Goal: Communication & Community: Answer question/provide support

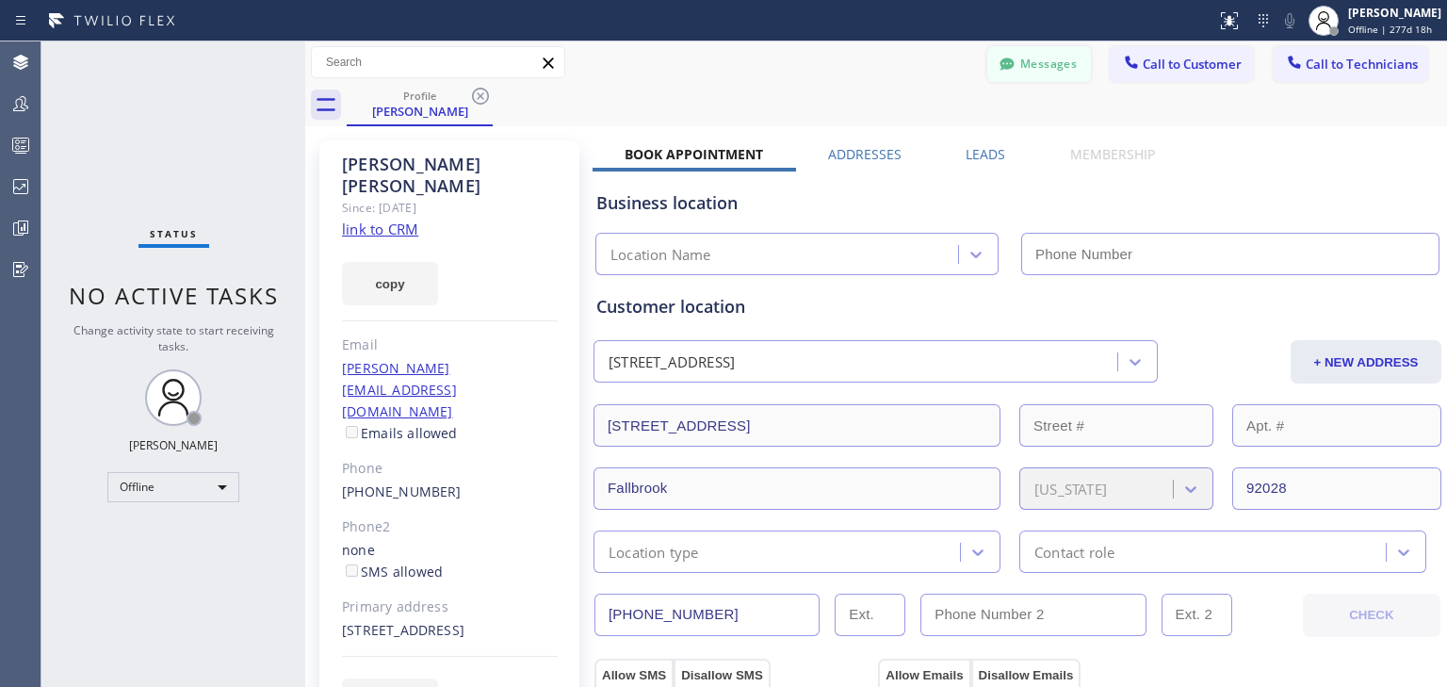
click at [1026, 75] on button "Messages" at bounding box center [1040, 64] width 104 height 36
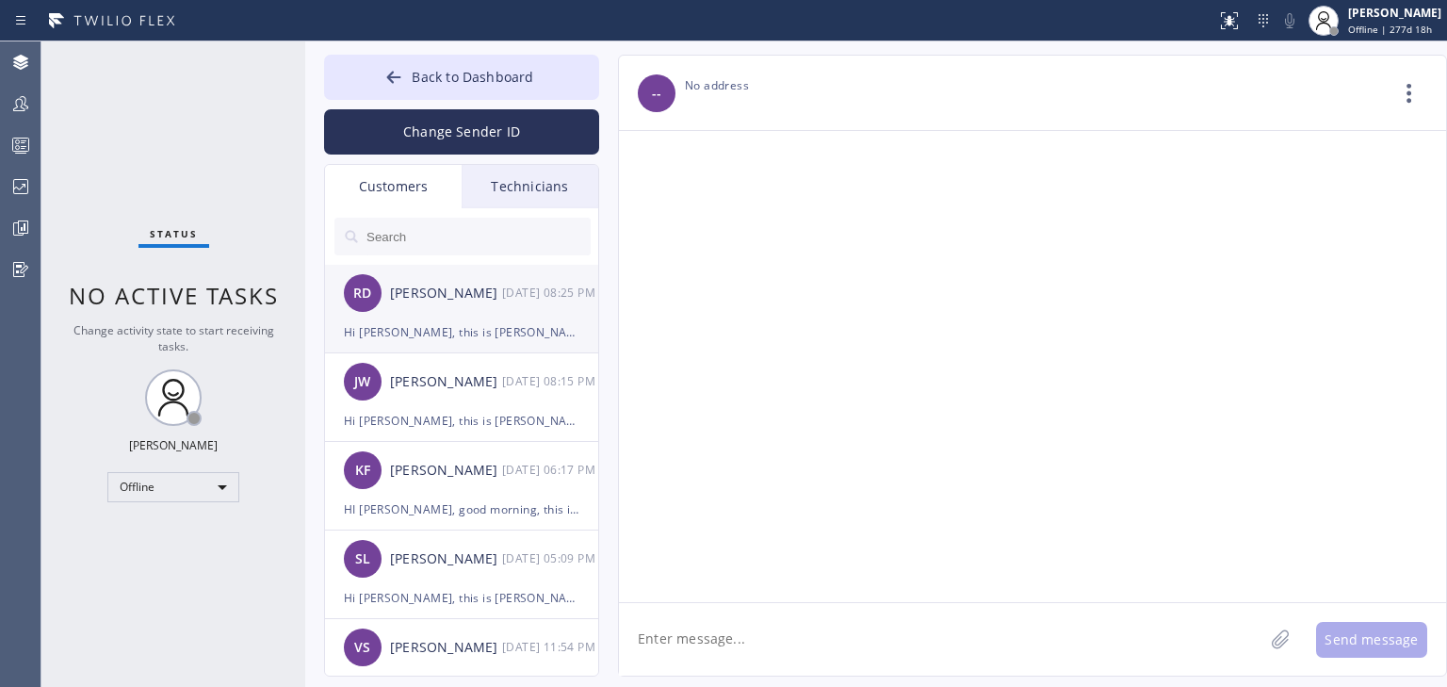
click at [427, 290] on div "Ruth Digiovanni" at bounding box center [446, 294] width 112 height 22
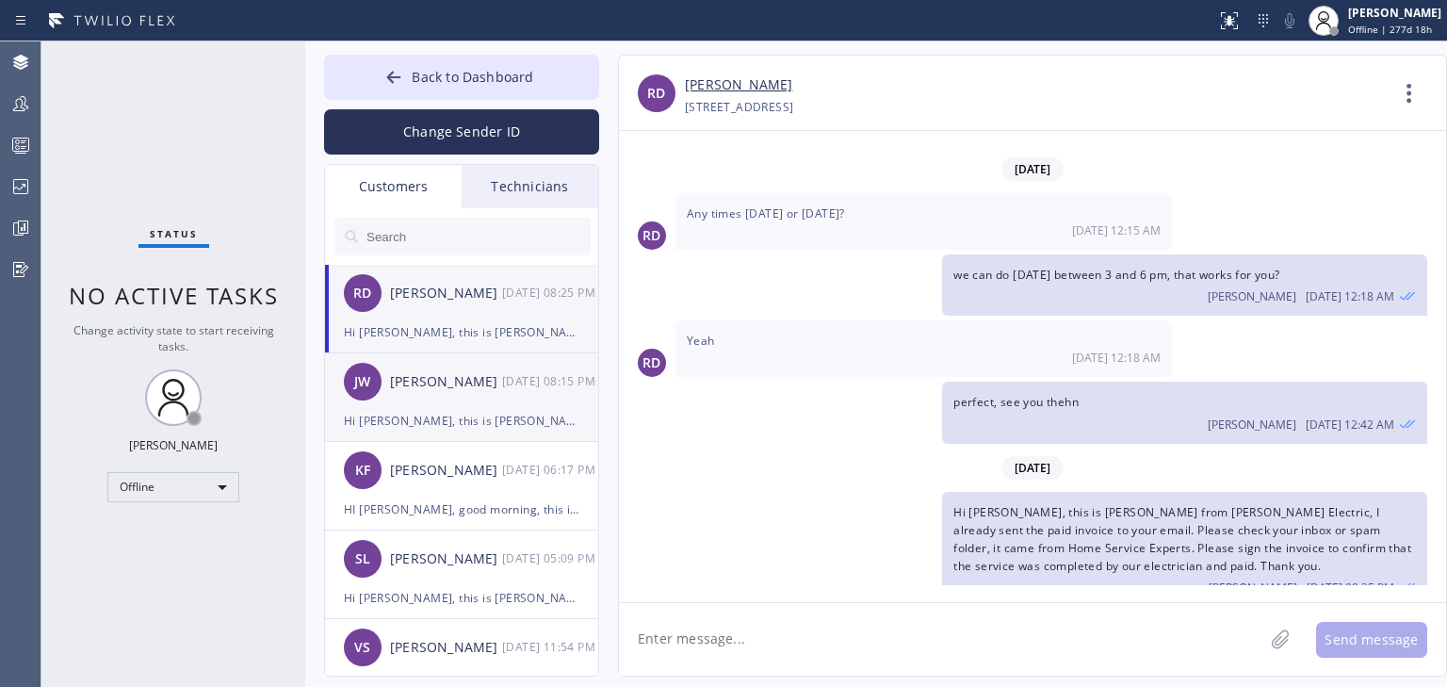
click at [423, 359] on div "JW Jane Wang 09/01 08:15 PM" at bounding box center [462, 381] width 275 height 57
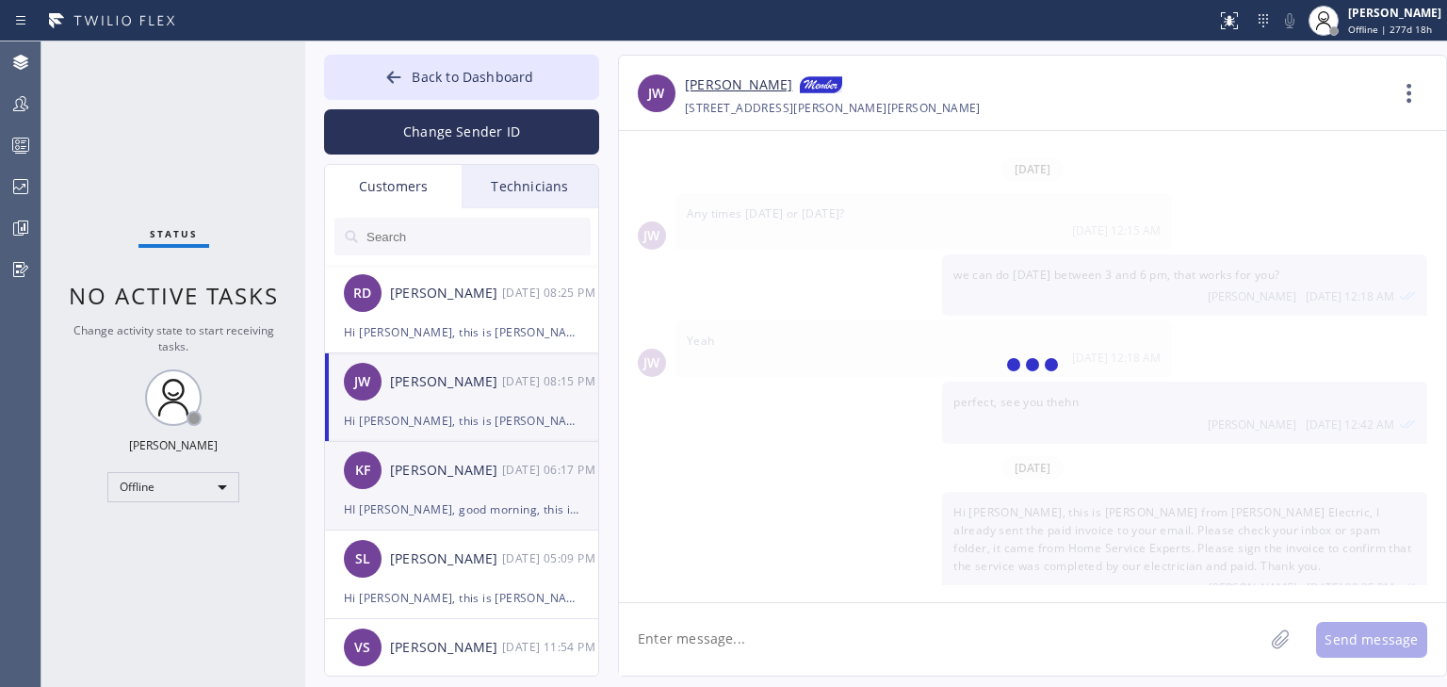
scroll to position [0, 0]
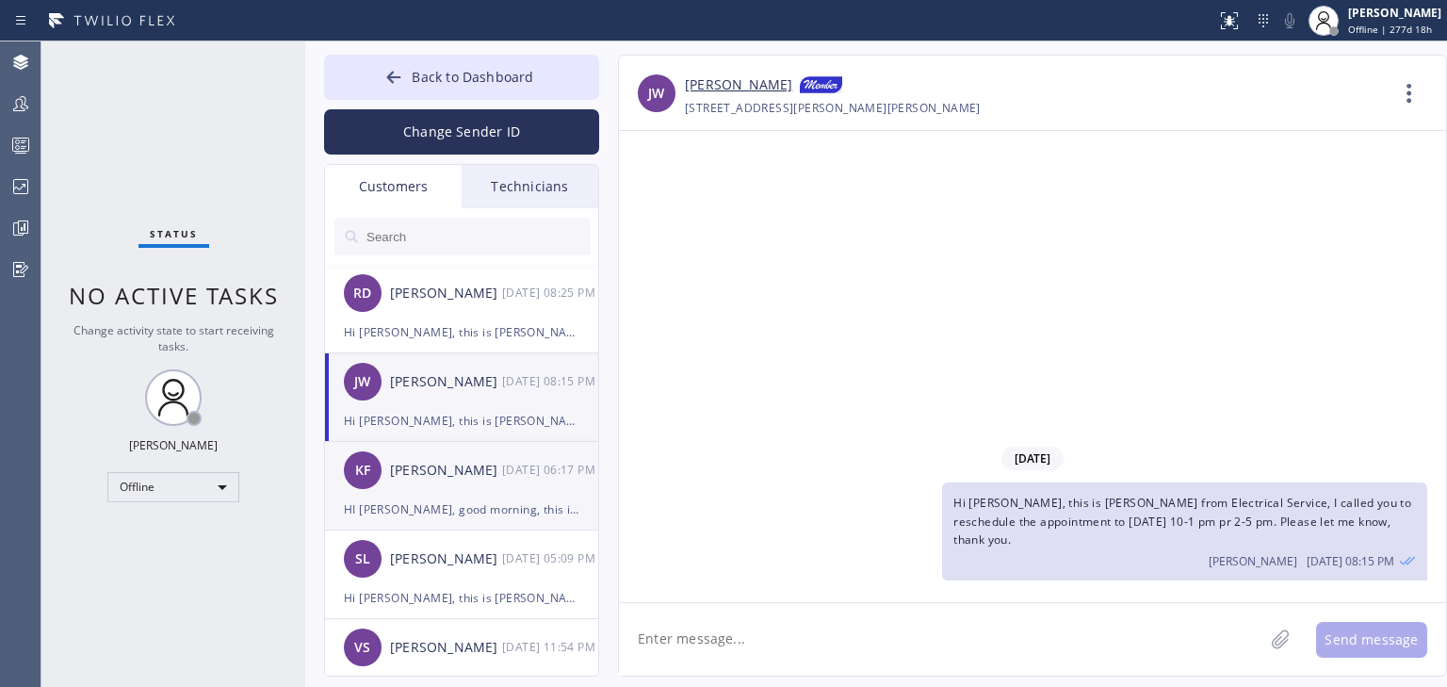
click at [437, 485] on div "KF Kevin Francfort 09/01 06:17 PM" at bounding box center [462, 470] width 275 height 57
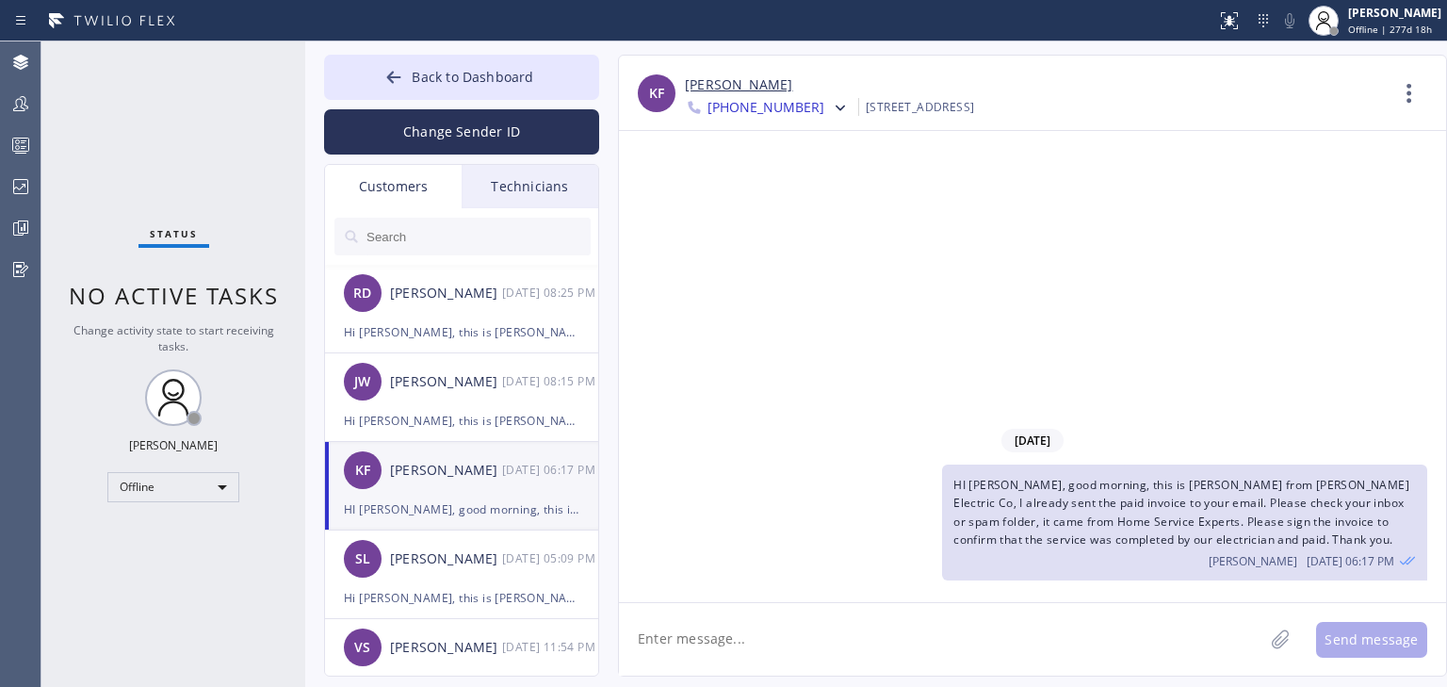
drag, startPoint x: 543, startPoint y: 183, endPoint x: 550, endPoint y: 197, distance: 16.0
click at [543, 182] on div "Technicians" at bounding box center [530, 186] width 137 height 43
